Goal: Task Accomplishment & Management: Manage account settings

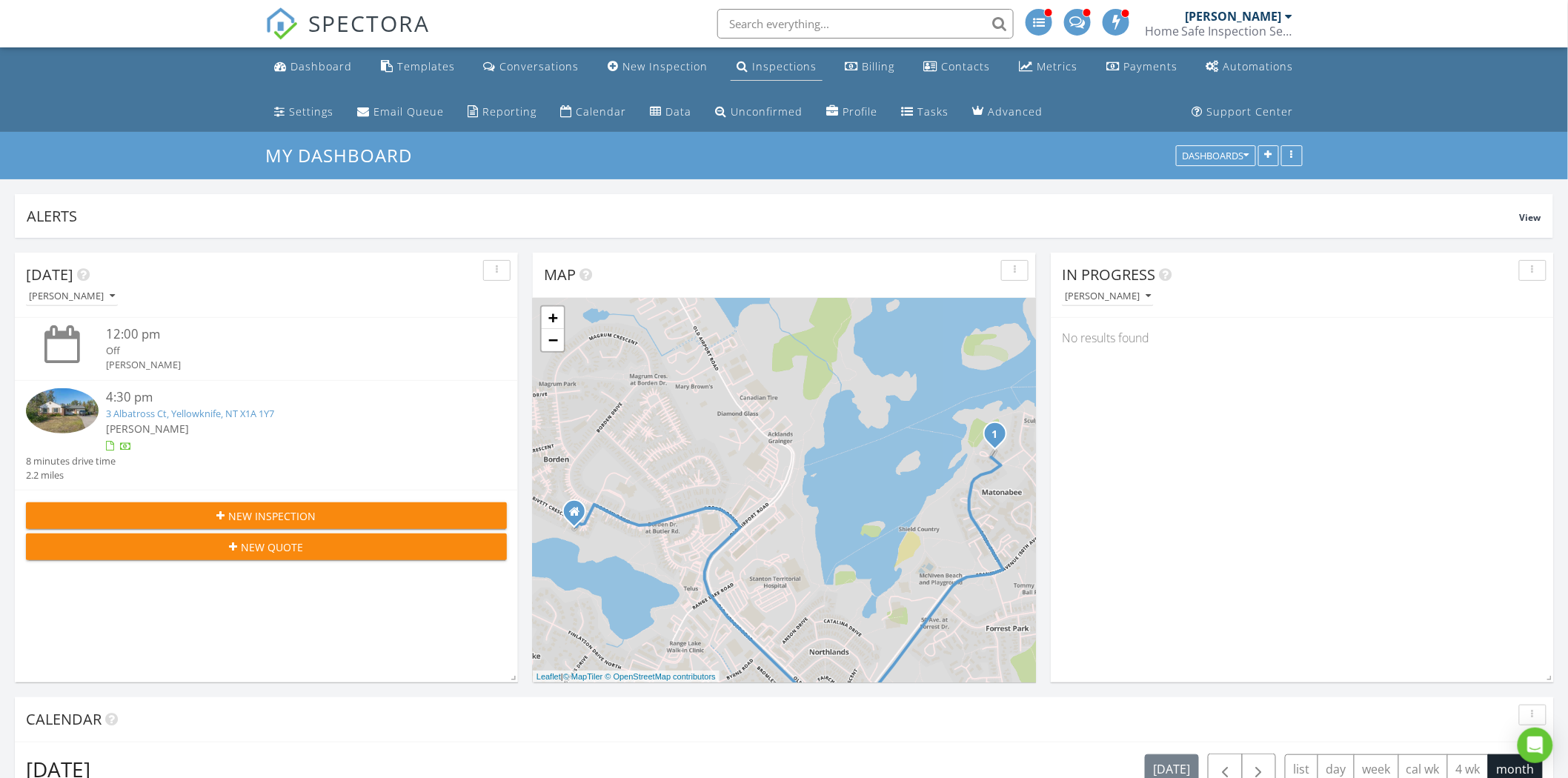
click at [779, 65] on div "Inspections" at bounding box center [784, 66] width 64 height 14
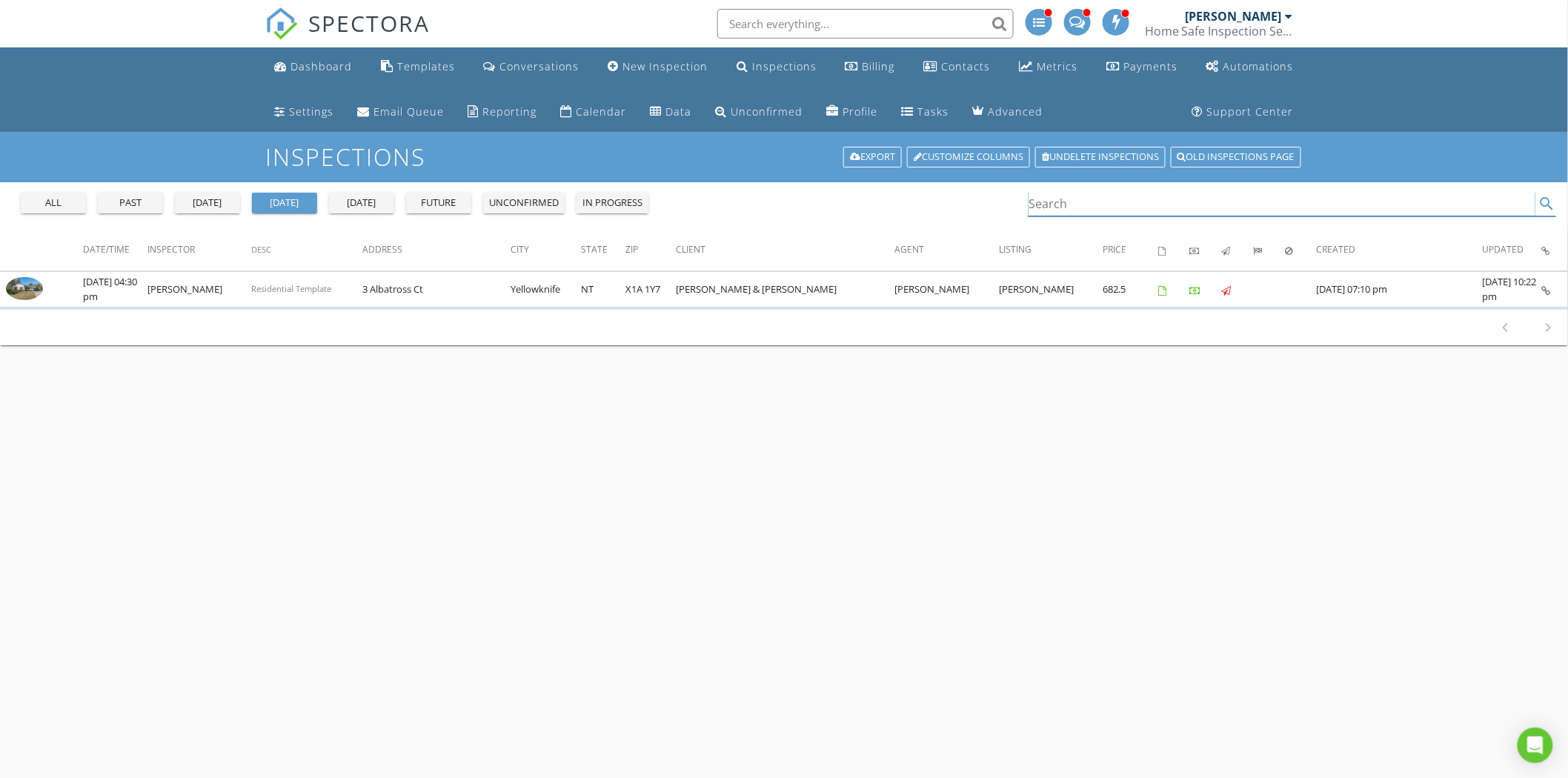
click at [1107, 208] on input "Search" at bounding box center [1281, 203] width 507 height 24
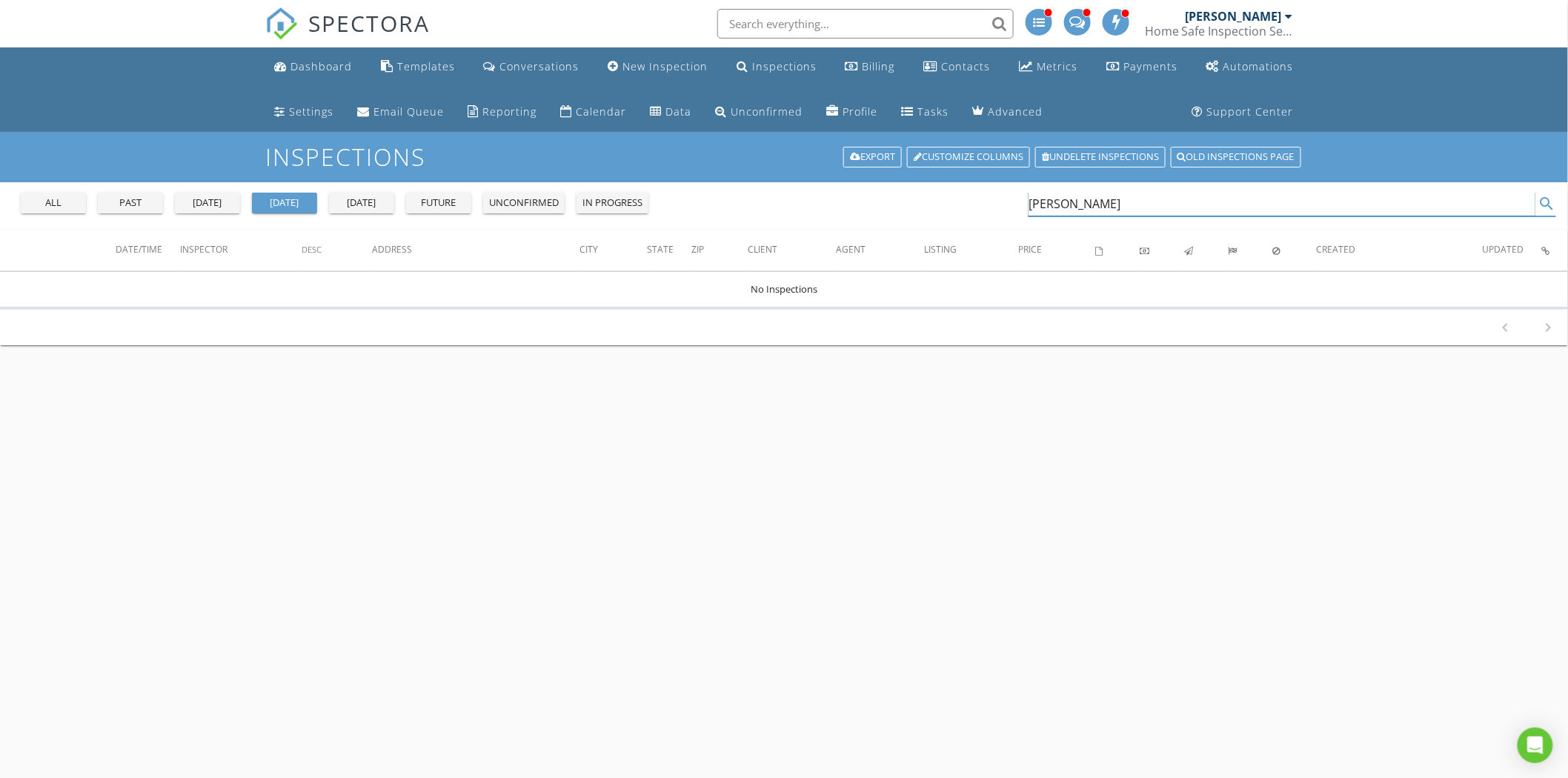
type input "lisa"
click at [54, 200] on div "all" at bounding box center [53, 202] width 53 height 15
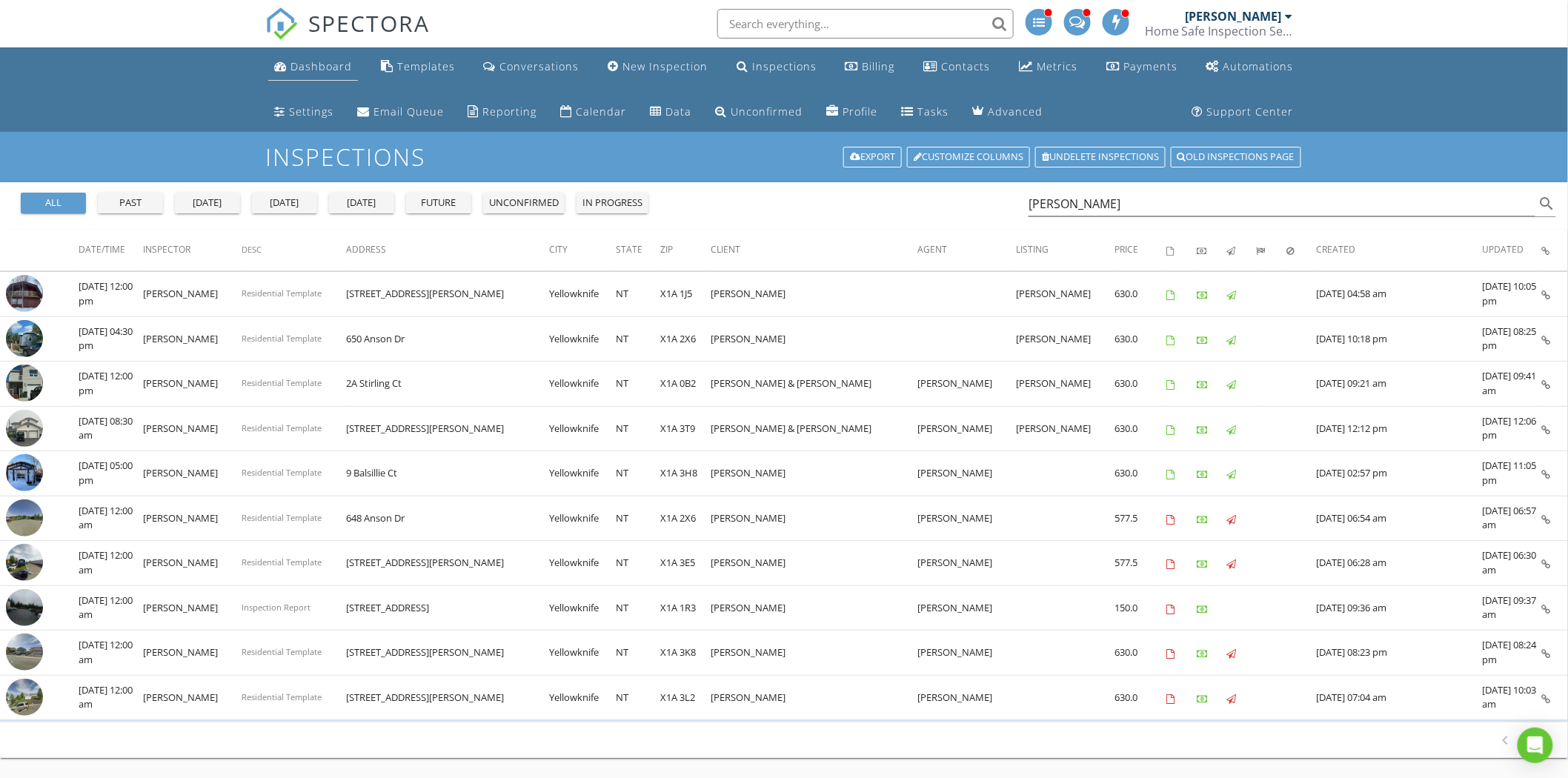
click at [339, 55] on link "Dashboard" at bounding box center [313, 67] width 89 height 27
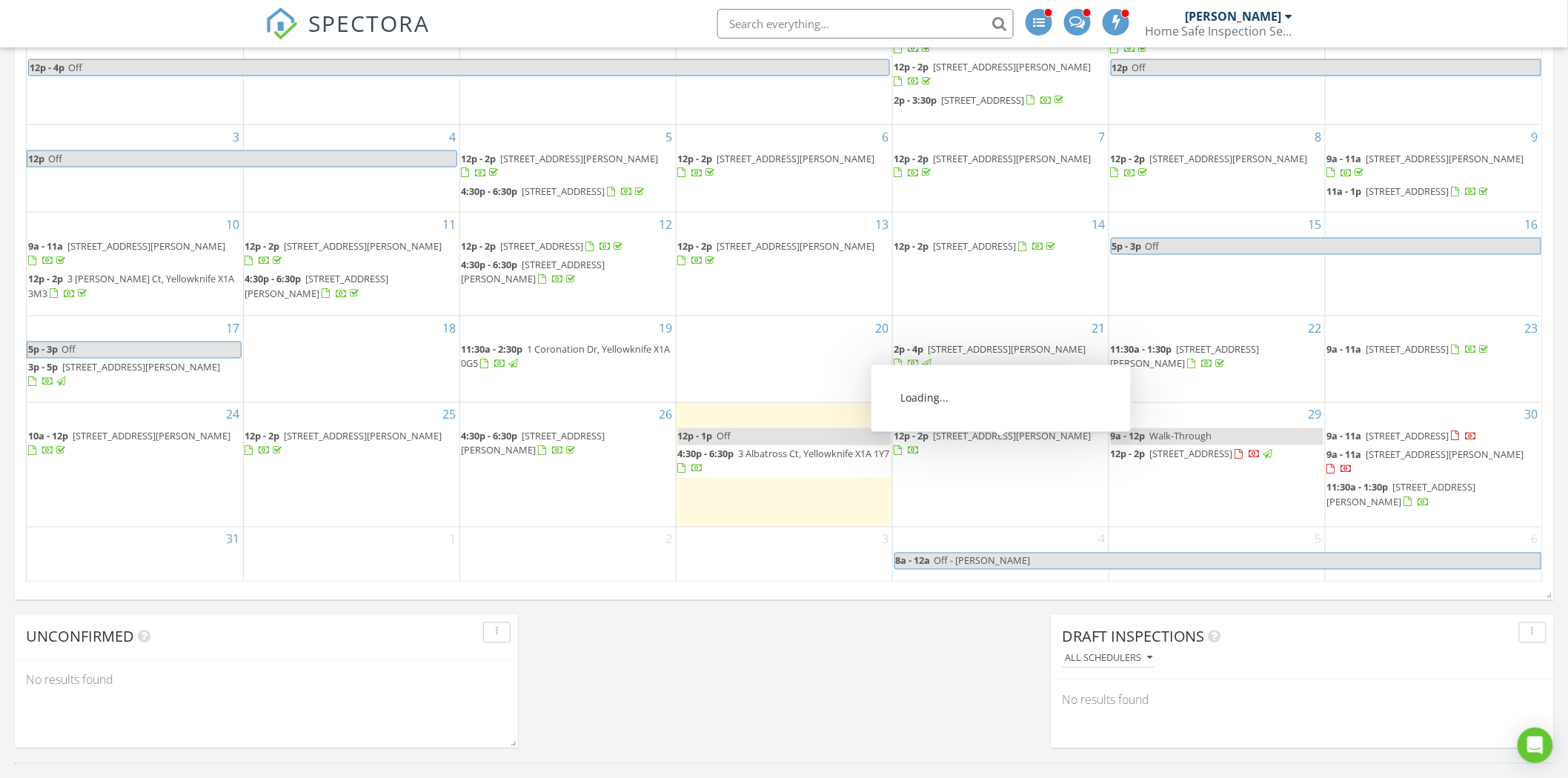
scroll to position [657, 0]
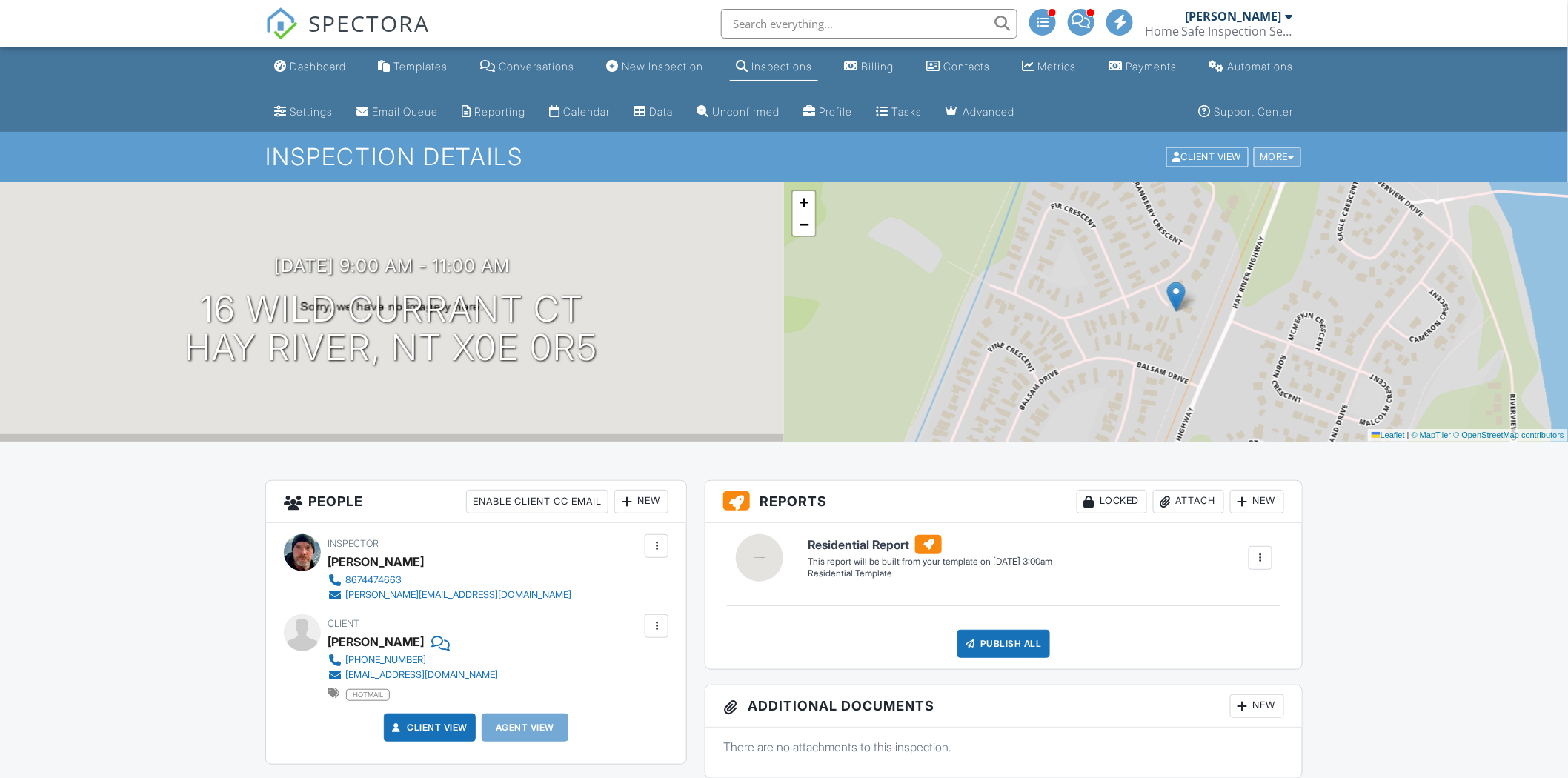
click at [1287, 150] on div "More" at bounding box center [1278, 158] width 49 height 20
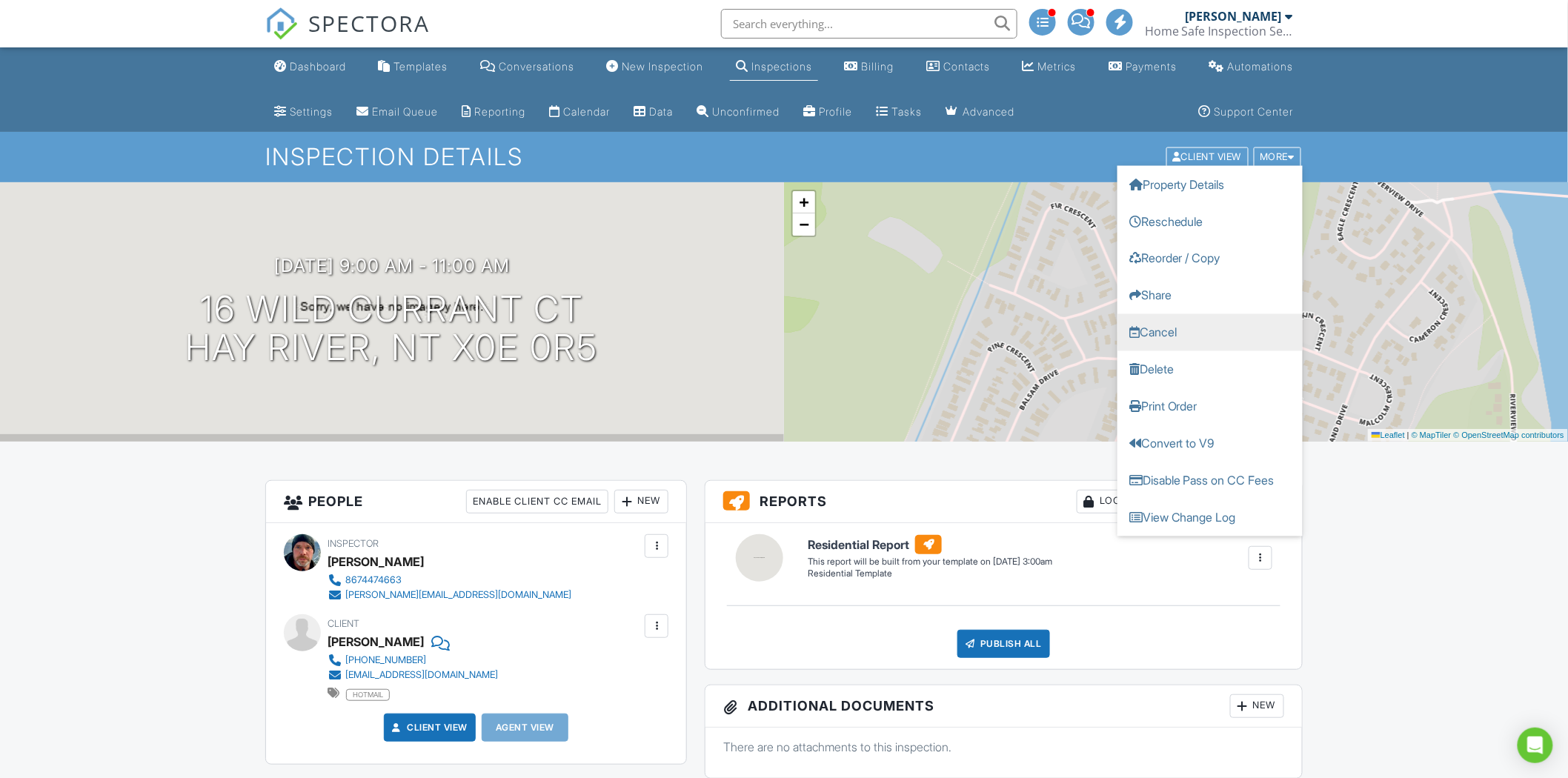
click at [1213, 337] on link "Cancel" at bounding box center [1209, 333] width 185 height 37
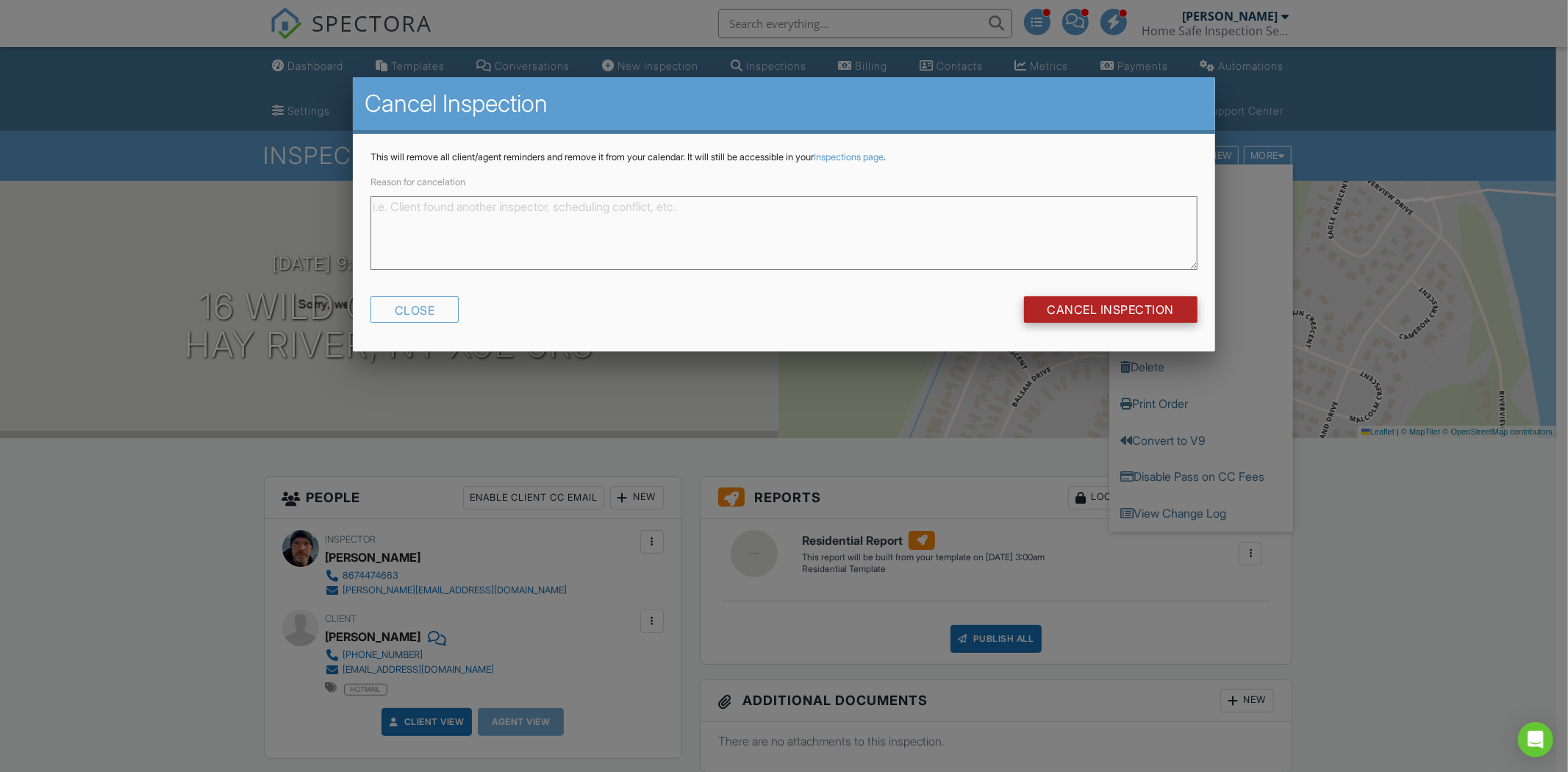
click at [1079, 307] on input "Cancel Inspection" at bounding box center [1111, 309] width 174 height 26
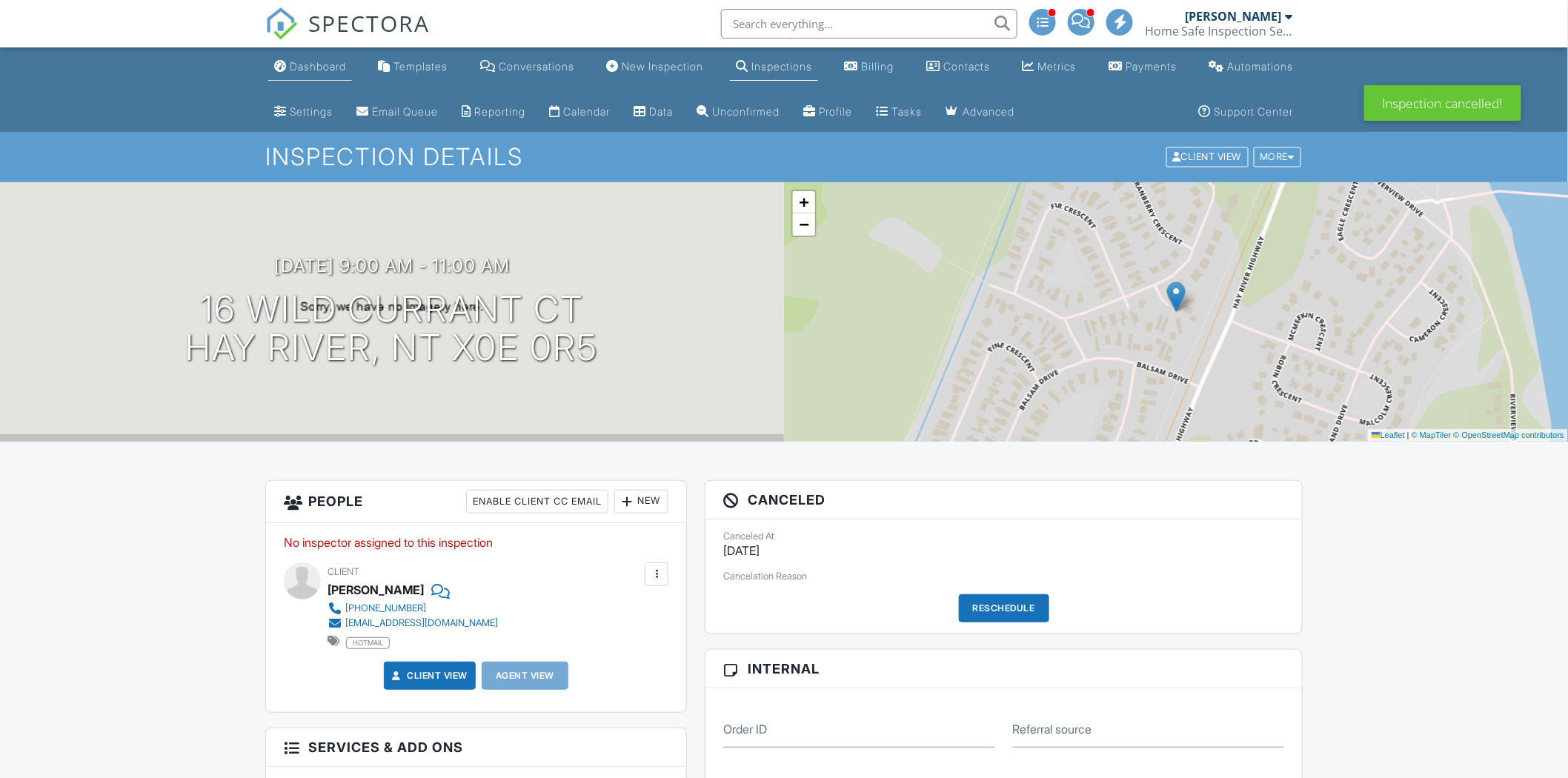
click at [311, 61] on div "Dashboard" at bounding box center [318, 66] width 56 height 13
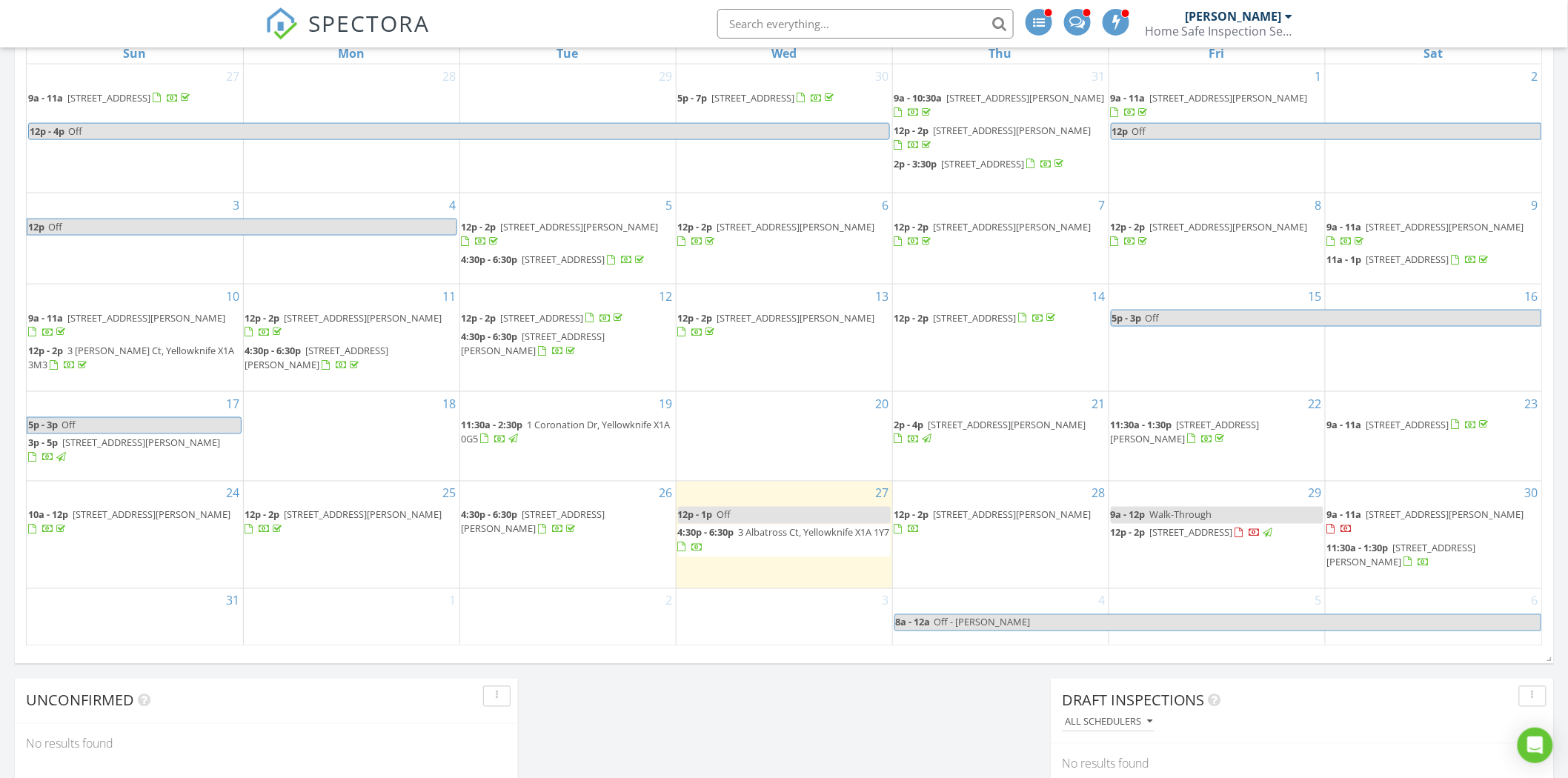
scroll to position [823, 0]
